Goal: Check status: Check status

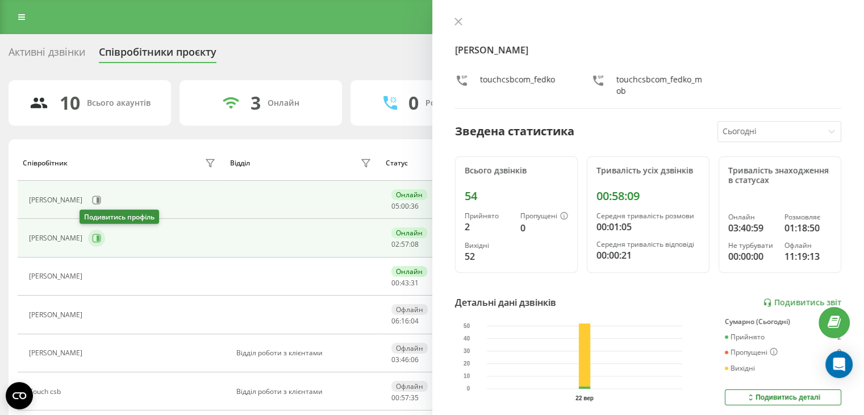
click at [92, 240] on icon at bounding box center [96, 237] width 9 height 9
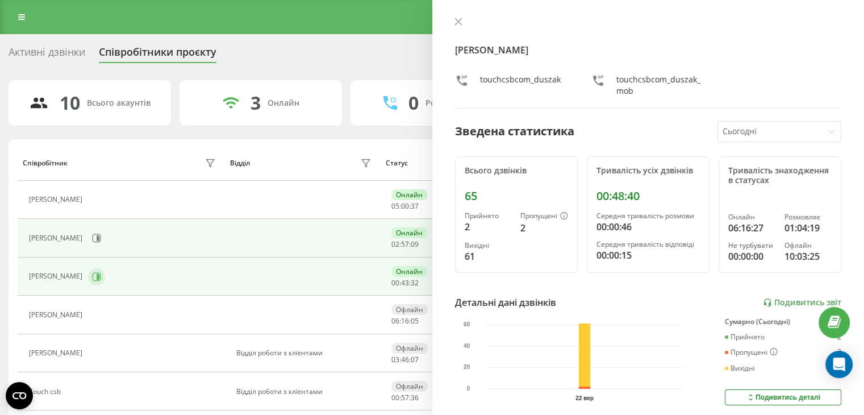
click at [105, 273] on button at bounding box center [96, 276] width 17 height 17
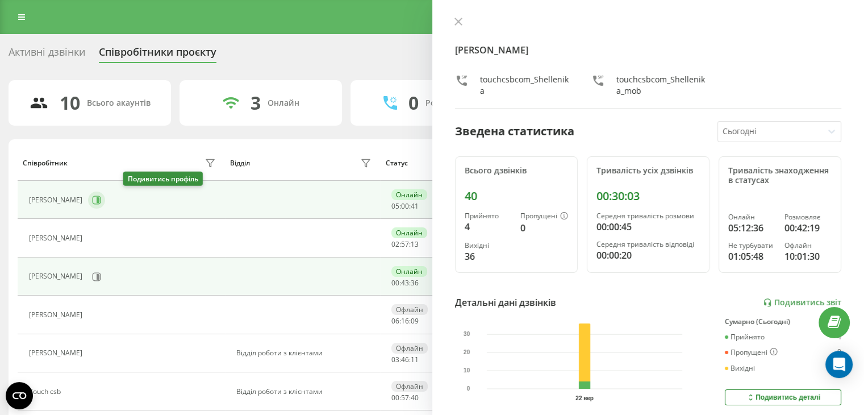
click at [101, 202] on icon at bounding box center [96, 199] width 9 height 9
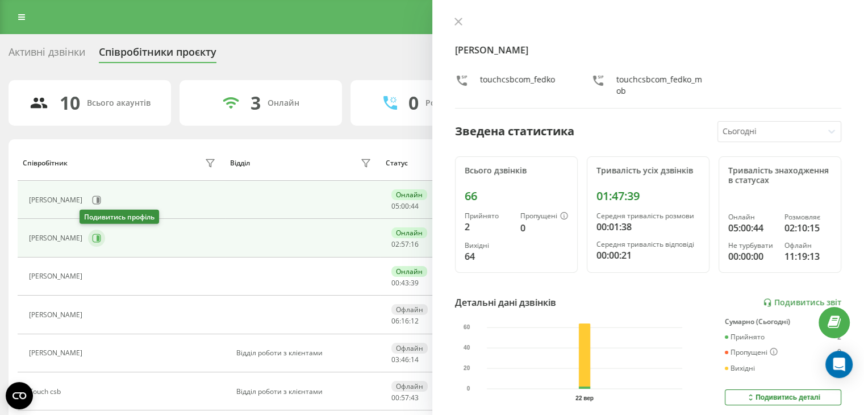
click at [92, 238] on icon at bounding box center [96, 237] width 9 height 9
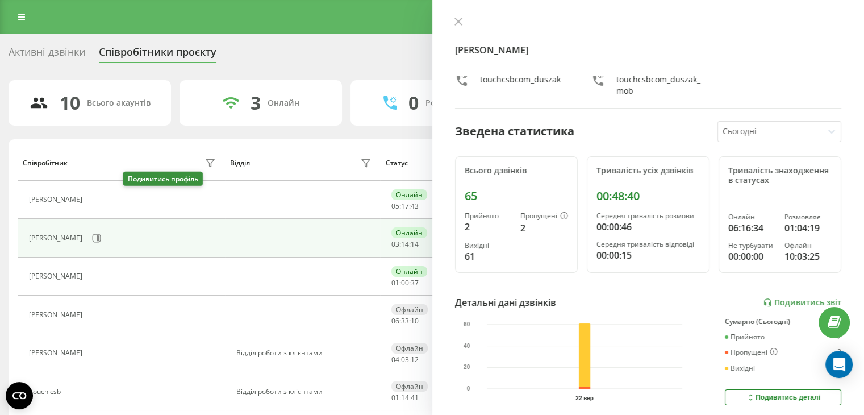
click at [132, 233] on div "[PERSON_NAME]" at bounding box center [124, 237] width 190 height 19
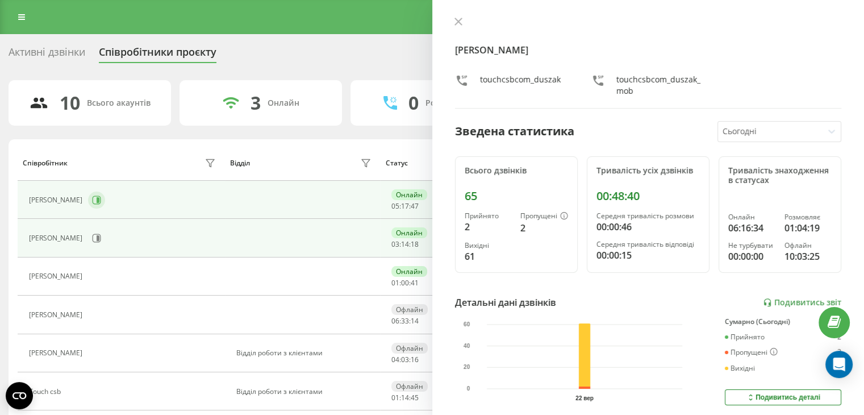
click at [101, 202] on icon at bounding box center [96, 199] width 9 height 9
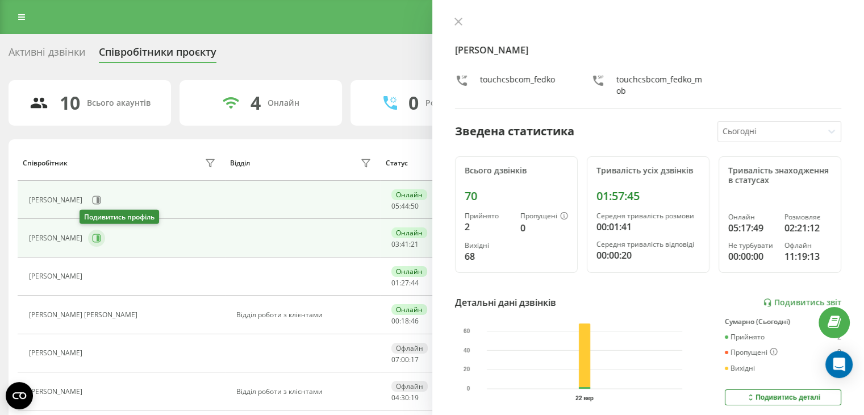
click at [91, 244] on button at bounding box center [96, 237] width 17 height 17
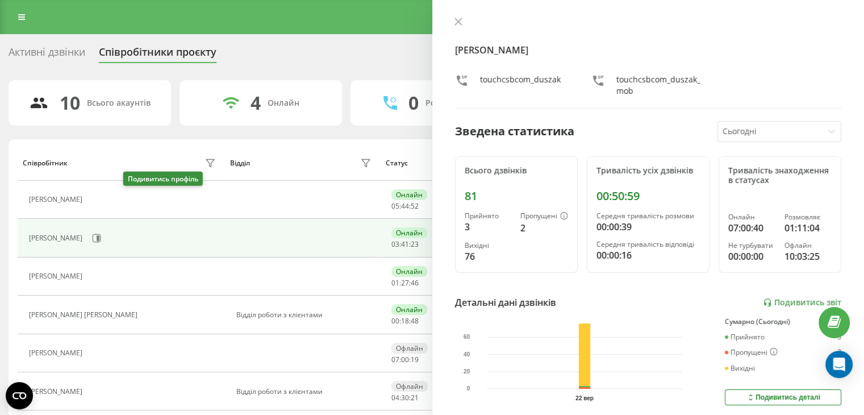
click at [99, 199] on icon at bounding box center [94, 199] width 9 height 9
